Goal: Task Accomplishment & Management: Manage account settings

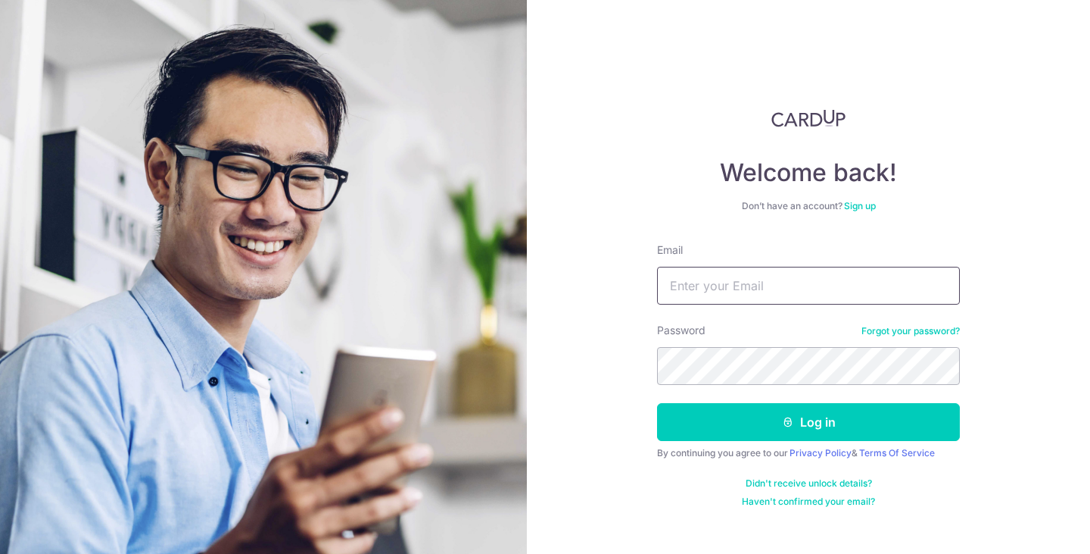
click at [724, 268] on input "Email" at bounding box center [808, 286] width 303 height 38
click at [728, 284] on input "Email" at bounding box center [808, 286] width 303 height 38
type input "[EMAIL_ADDRESS][DOMAIN_NAME]"
click at [809, 451] on link "Privacy Policy" at bounding box center [821, 452] width 62 height 11
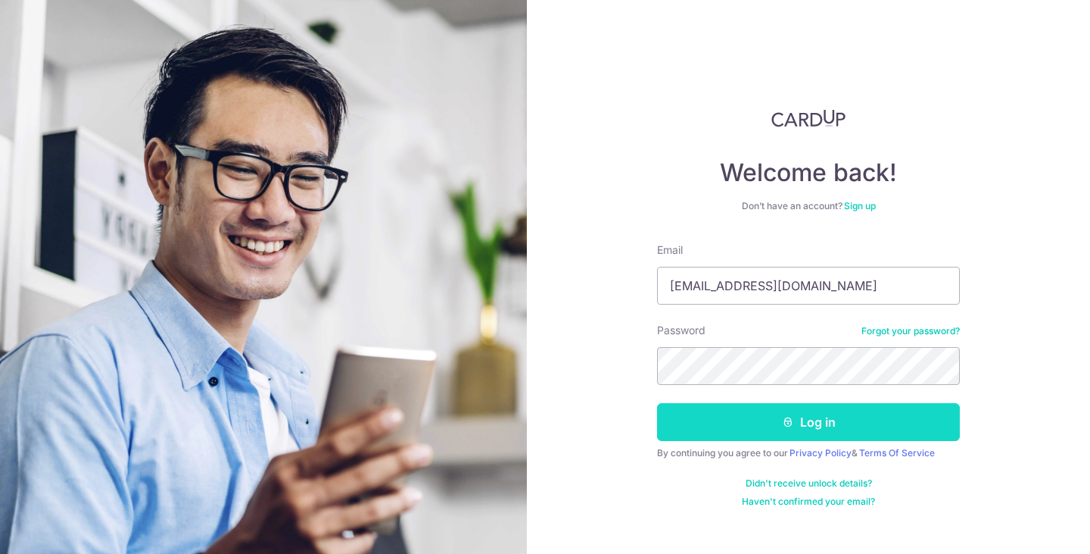
click at [774, 414] on button "Log in" at bounding box center [808, 422] width 303 height 38
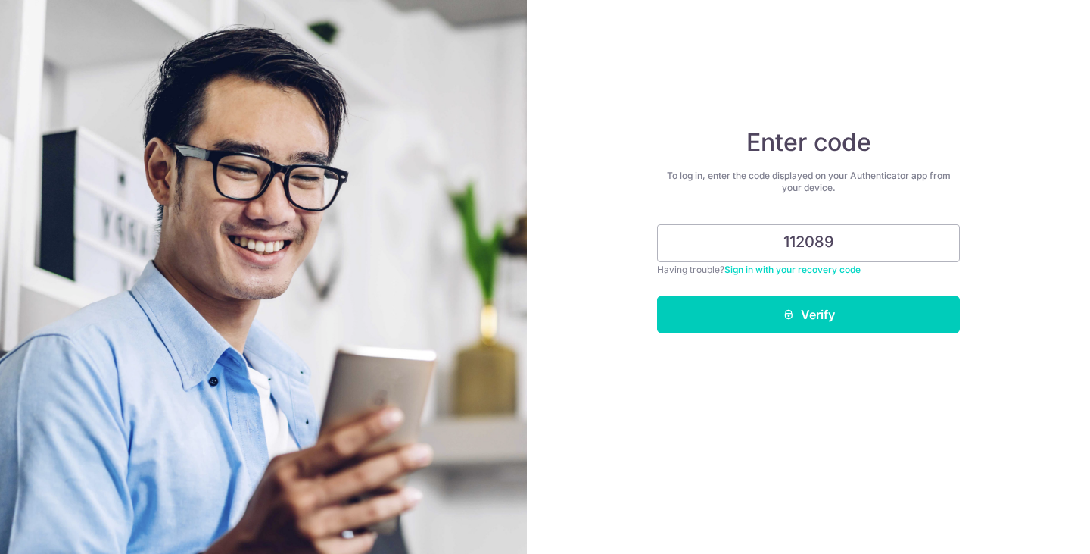
type input "112089"
click at [657, 295] on button "Verify" at bounding box center [808, 314] width 303 height 38
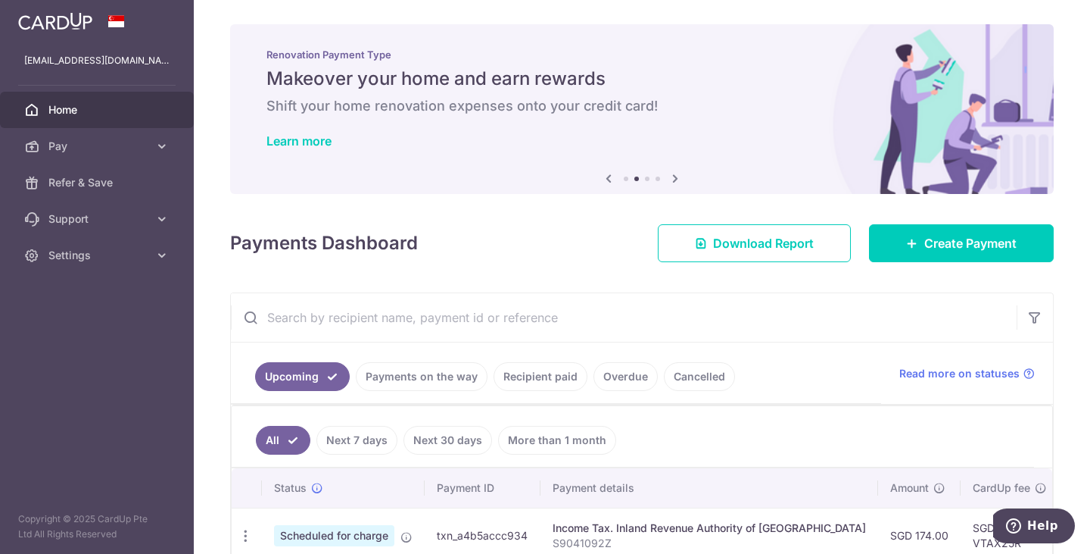
click at [526, 437] on link "More than 1 month" at bounding box center [557, 440] width 118 height 29
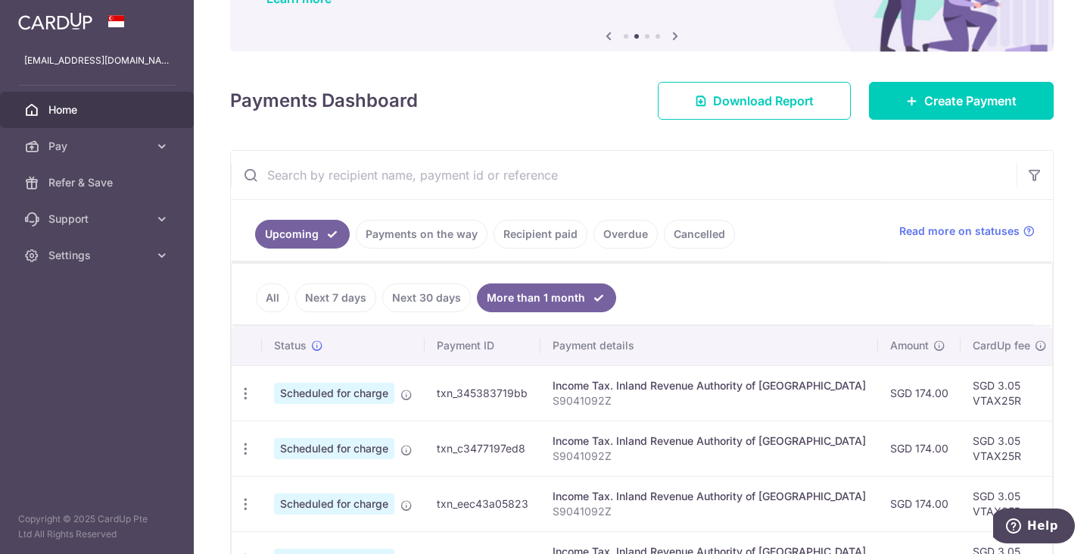
scroll to position [140, 0]
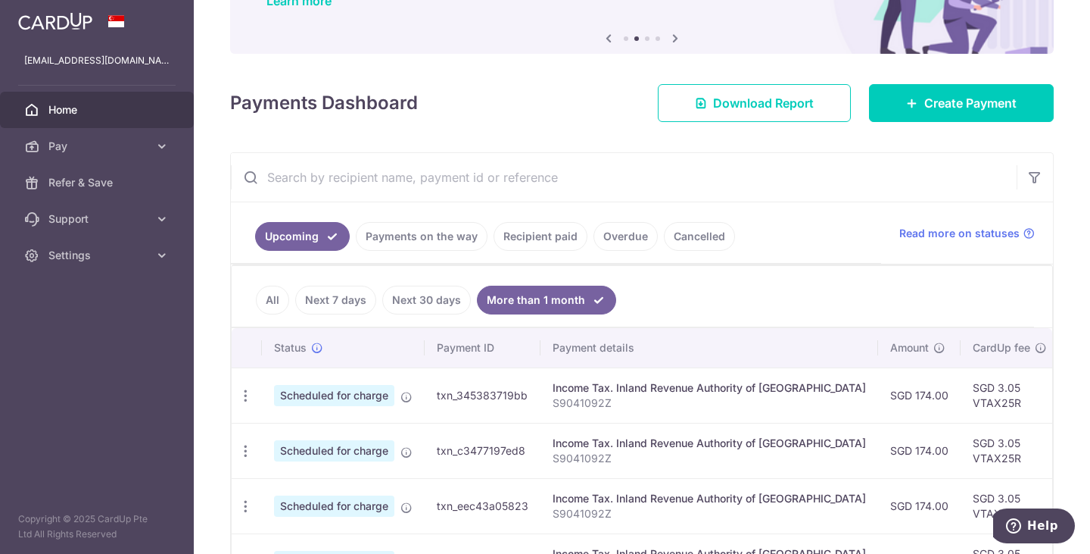
click at [569, 236] on link "Recipient paid" at bounding box center [541, 236] width 94 height 29
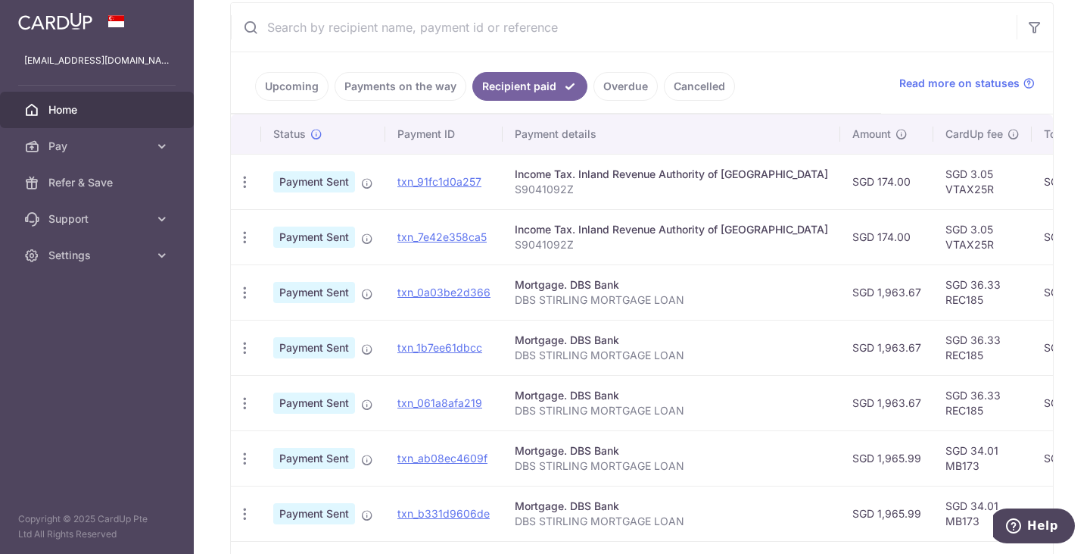
scroll to position [292, 0]
